Goal: Navigation & Orientation: Find specific page/section

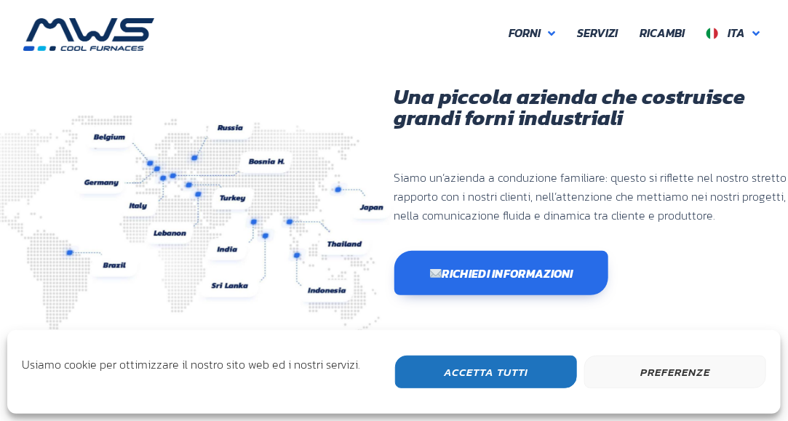
scroll to position [419, 788]
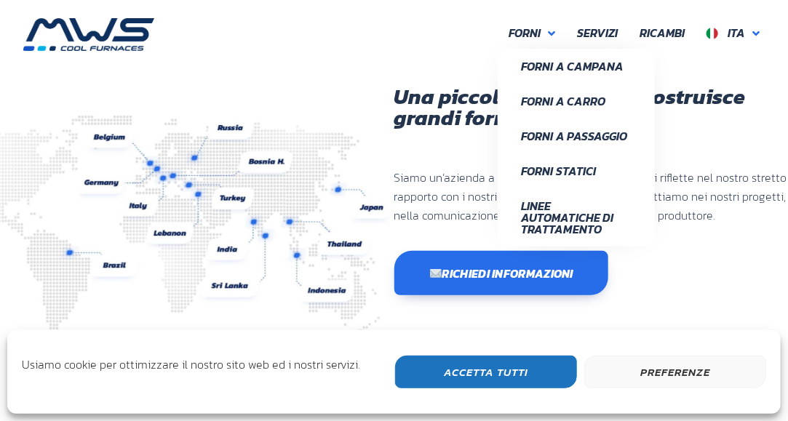
click at [528, 28] on span "Forni" at bounding box center [525, 33] width 32 height 19
click at [599, 63] on span "Forni a Campana" at bounding box center [576, 66] width 111 height 12
click at [525, 33] on span "Forni" at bounding box center [525, 33] width 32 height 19
click at [582, 212] on span "Linee Automatiche di Trattamento" at bounding box center [576, 217] width 111 height 35
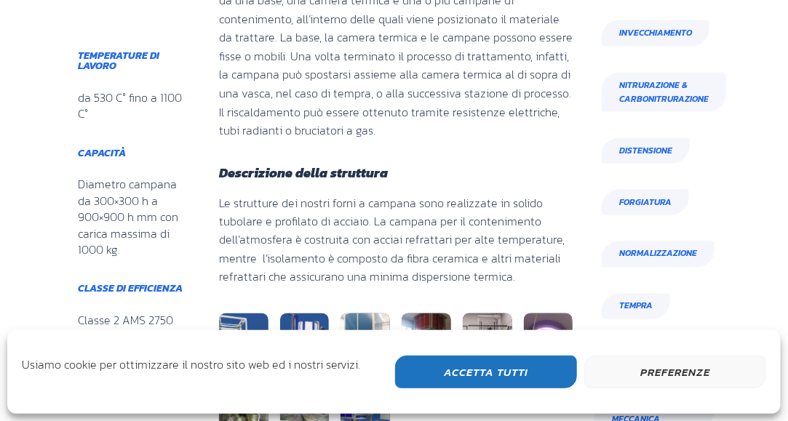
scroll to position [848, 0]
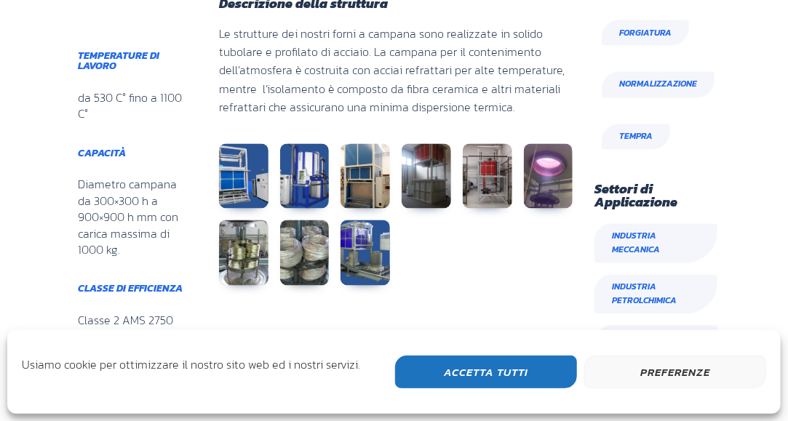
click at [484, 187] on link at bounding box center [487, 176] width 49 height 65
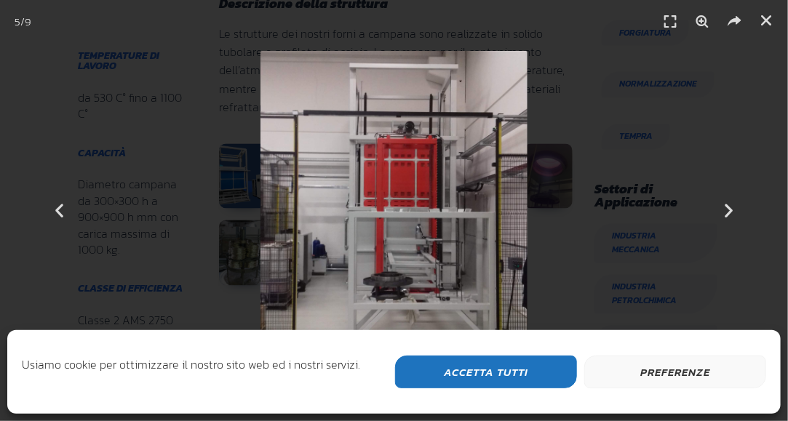
click at [733, 205] on icon "Next slide" at bounding box center [729, 211] width 18 height 18
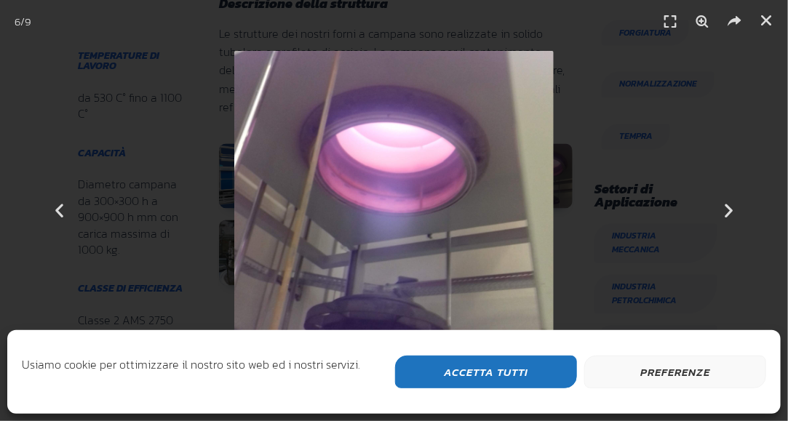
click at [733, 205] on icon "Next slide" at bounding box center [729, 211] width 18 height 18
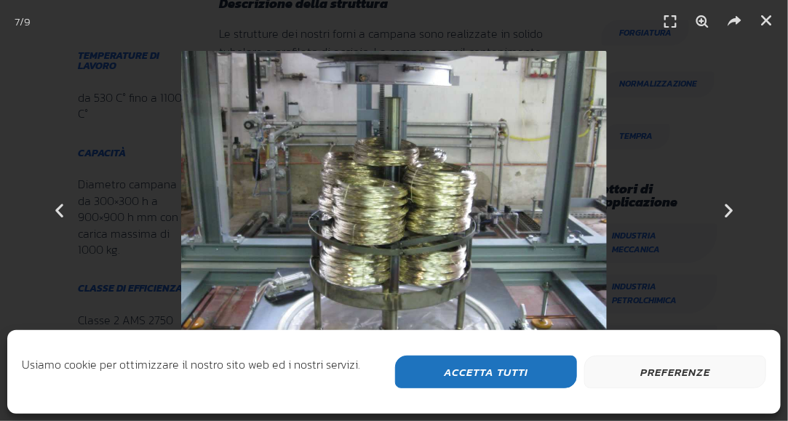
click at [732, 209] on icon "Next slide" at bounding box center [729, 211] width 18 height 18
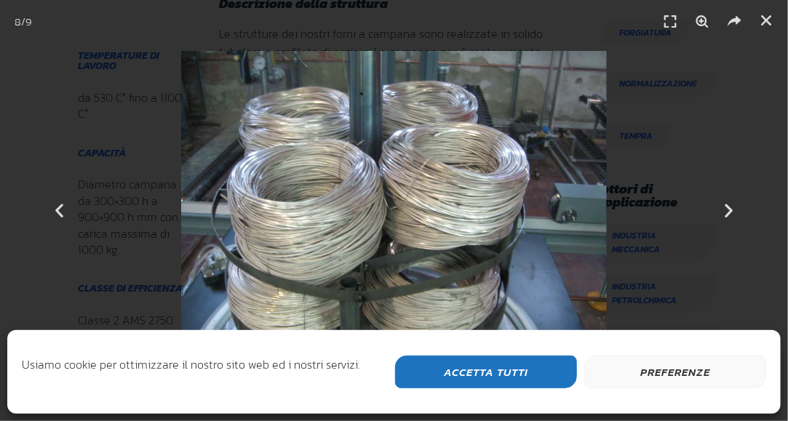
click at [732, 209] on icon "Next slide" at bounding box center [729, 211] width 18 height 18
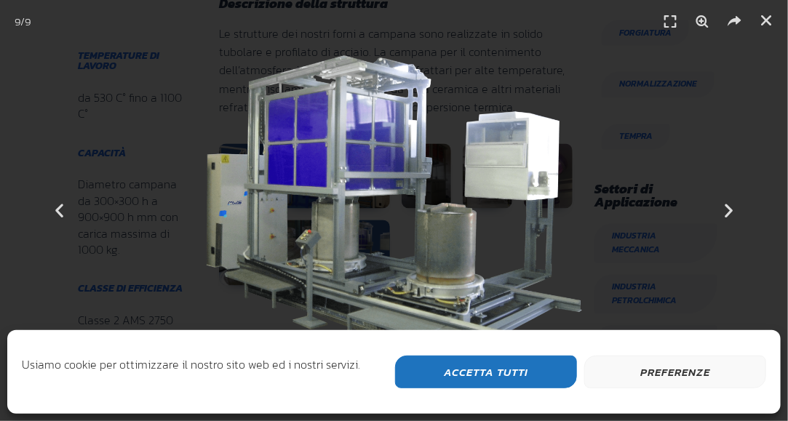
click at [732, 209] on icon "Next slide" at bounding box center [729, 211] width 18 height 18
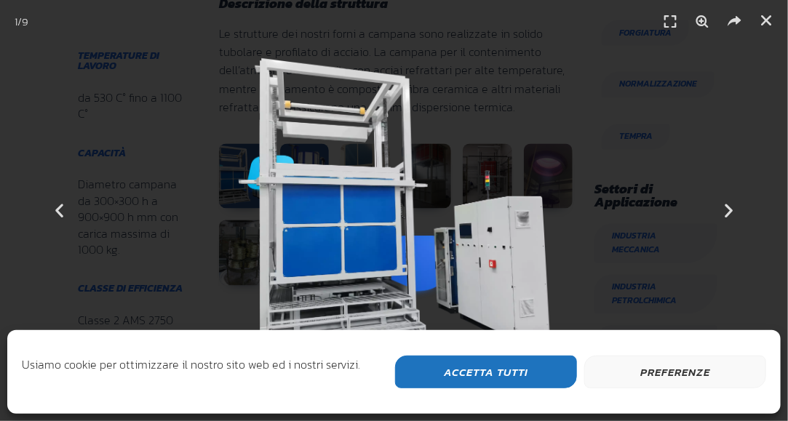
click at [732, 209] on icon "Next slide" at bounding box center [729, 211] width 18 height 18
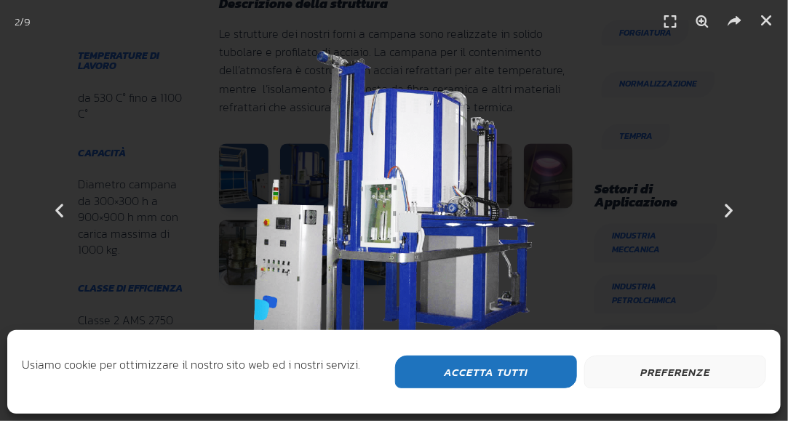
click at [732, 209] on icon "Next slide" at bounding box center [729, 211] width 18 height 18
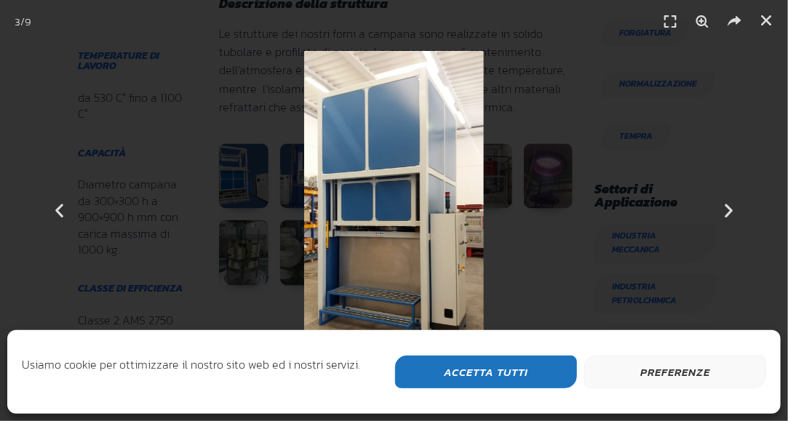
click at [732, 209] on icon "Next slide" at bounding box center [729, 211] width 18 height 18
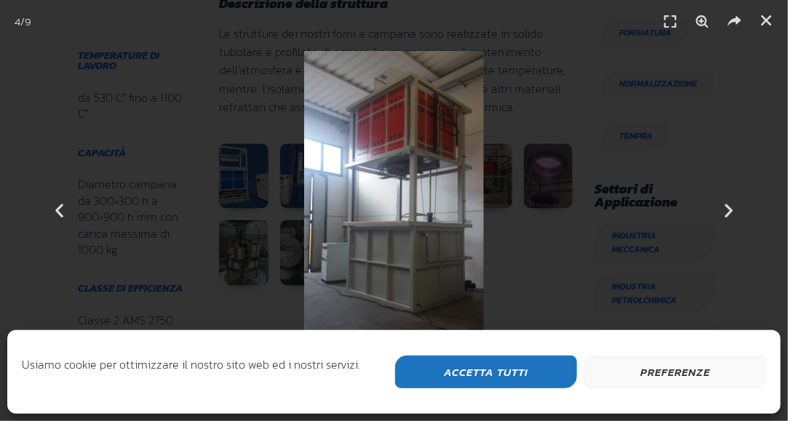
click at [732, 209] on icon "Next slide" at bounding box center [729, 211] width 18 height 18
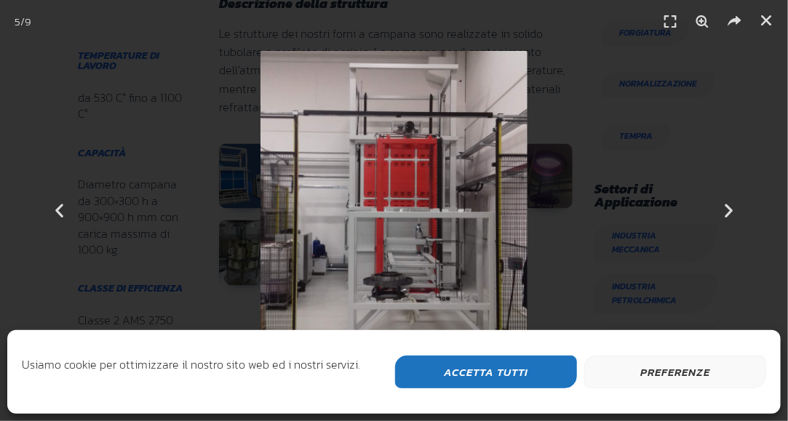
click at [58, 212] on icon "Previous slide" at bounding box center [59, 211] width 18 height 18
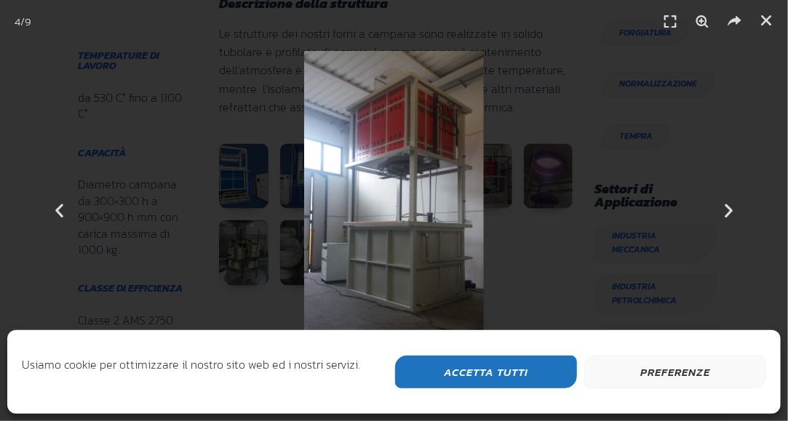
click at [60, 209] on icon "Previous slide" at bounding box center [59, 211] width 18 height 18
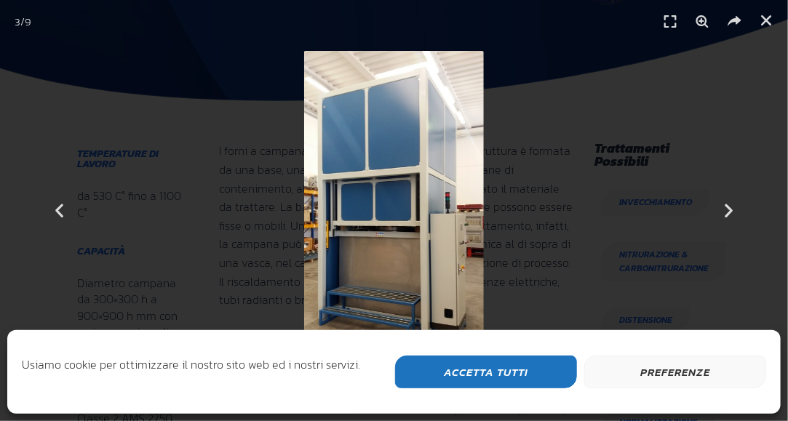
scroll to position [346, 134]
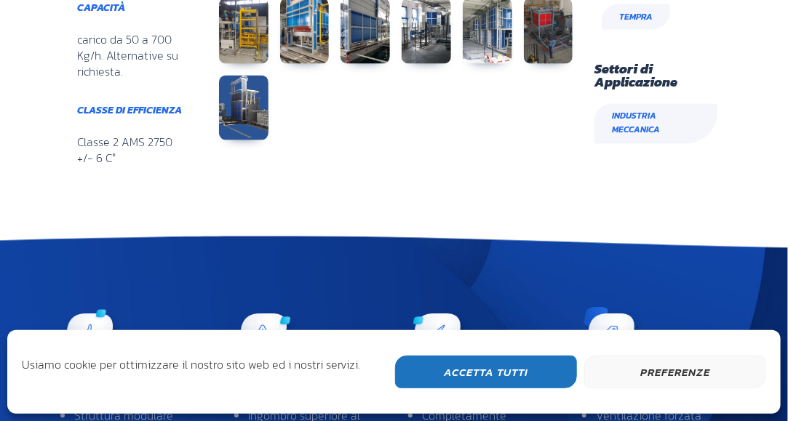
scroll to position [297, 134]
click at [498, 367] on button "Accetta Tutti" at bounding box center [486, 372] width 182 height 33
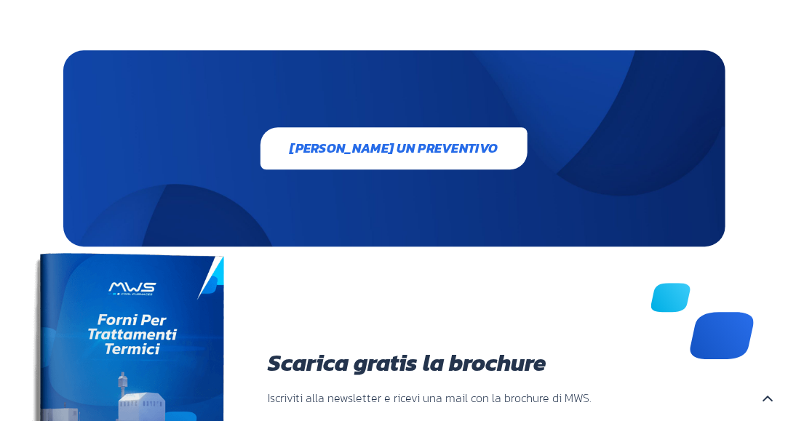
scroll to position [3226, 0]
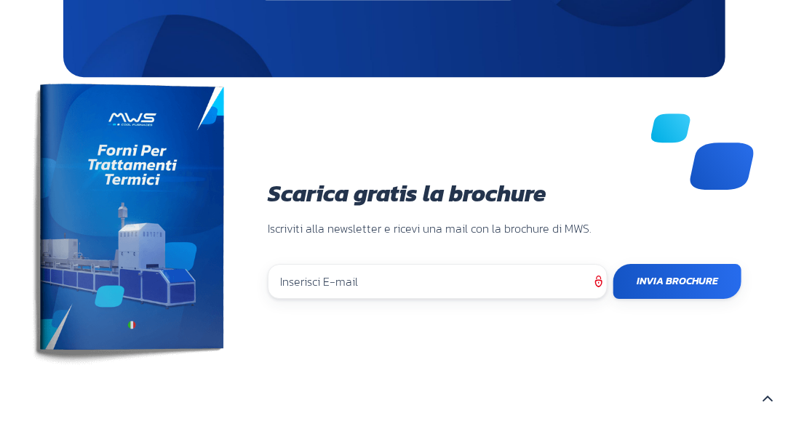
click at [456, 264] on input "email" at bounding box center [438, 281] width 340 height 35
click at [453, 264] on input "email" at bounding box center [438, 281] width 340 height 35
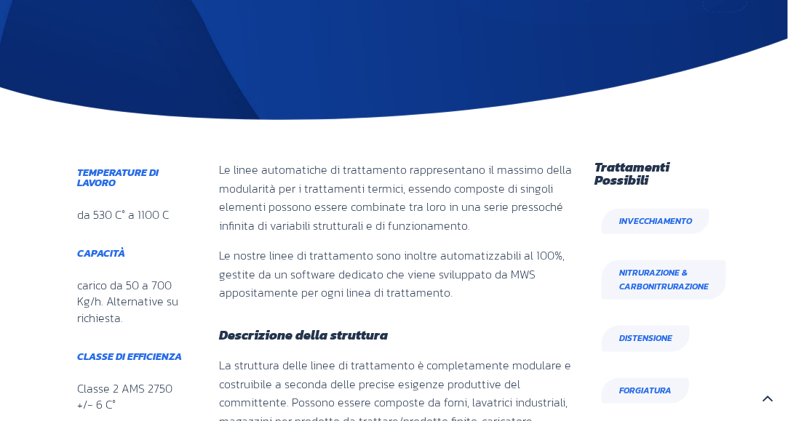
scroll to position [7, 7]
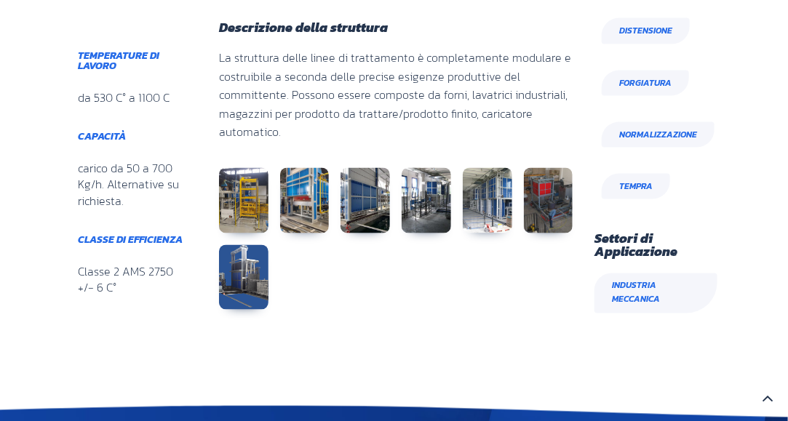
click at [625, 90] on span "Forgiatura" at bounding box center [645, 83] width 52 height 14
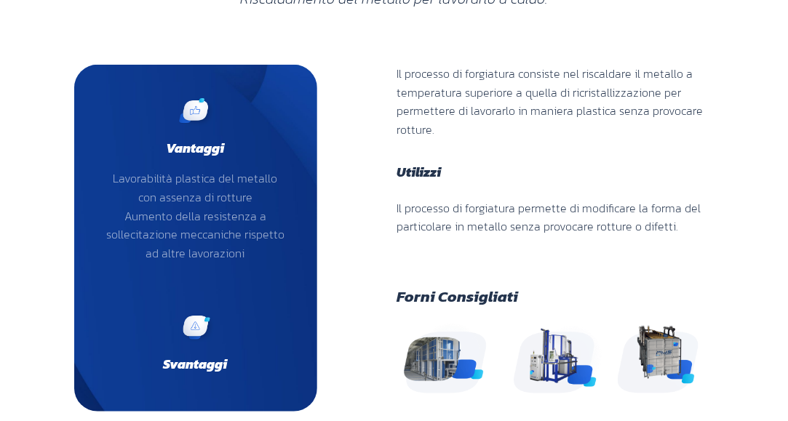
scroll to position [339, 0]
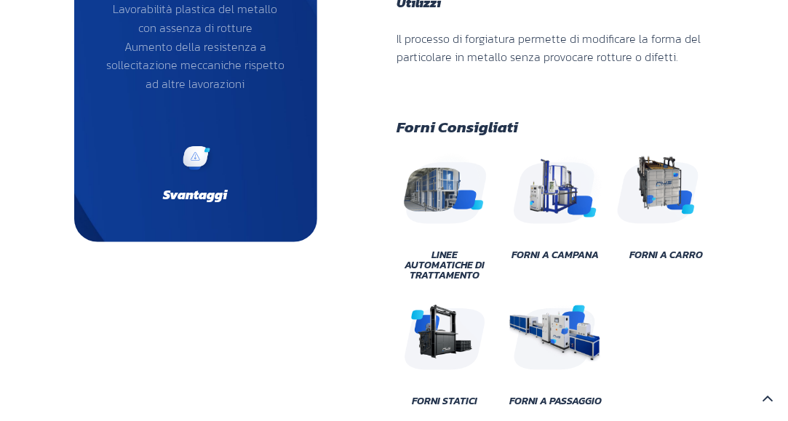
click at [660, 255] on span "Forni a Carro" at bounding box center [665, 255] width 73 height 10
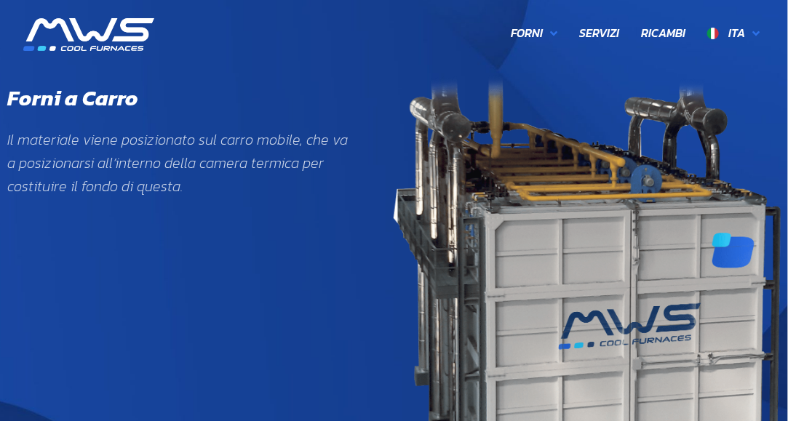
scroll to position [632, 137]
click at [650, 28] on span "Ricambi" at bounding box center [663, 33] width 44 height 19
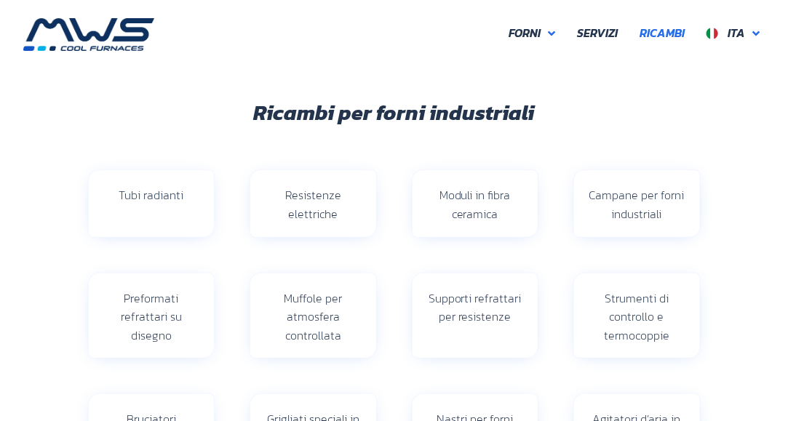
click at [305, 212] on span "Resistenze elettriche" at bounding box center [313, 205] width 56 height 36
click at [172, 199] on span "Tubi radianti" at bounding box center [151, 195] width 65 height 17
click at [477, 211] on span "Moduli in fibra ceramica" at bounding box center [475, 205] width 71 height 36
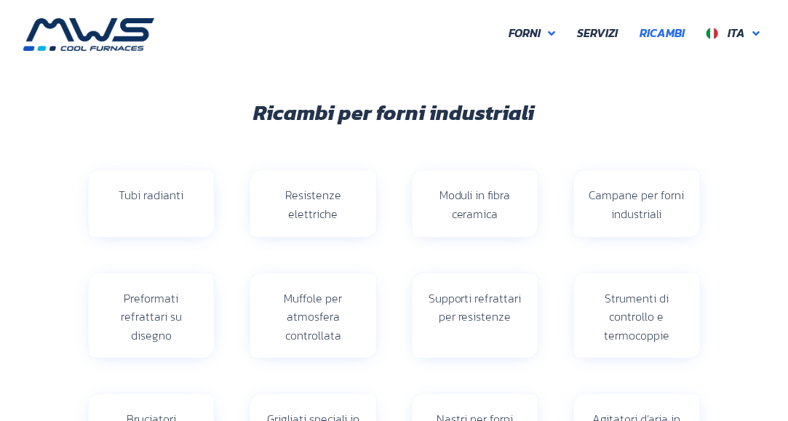
click at [653, 314] on span "Strumenti di controllo e termocoppie" at bounding box center [636, 317] width 65 height 55
drag, startPoint x: 660, startPoint y: 332, endPoint x: 591, endPoint y: 279, distance: 86.7
click at [592, 279] on div "Strumenti di controllo e termocoppie" at bounding box center [637, 316] width 126 height 85
click at [594, 35] on span "Servizi" at bounding box center [597, 33] width 41 height 19
